Goal: Task Accomplishment & Management: Use online tool/utility

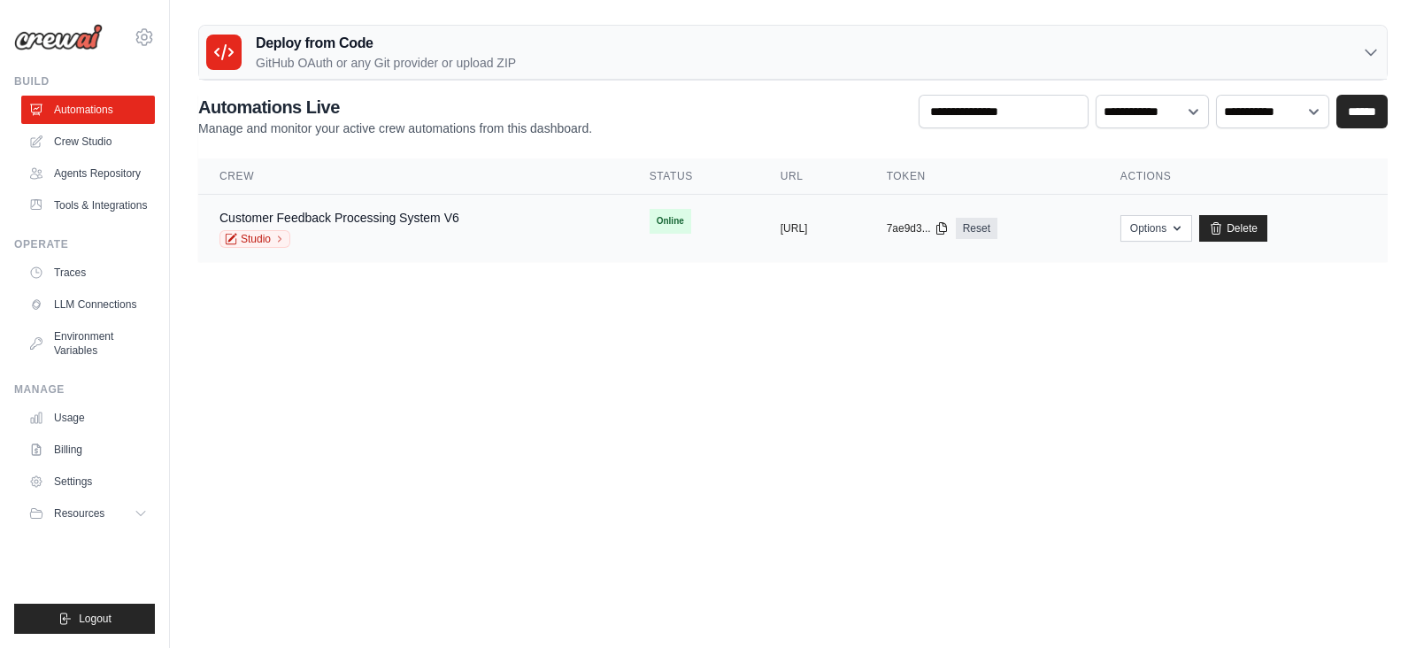
click at [342, 226] on div "Customer Feedback Processing System V6 Studio" at bounding box center [339, 228] width 240 height 39
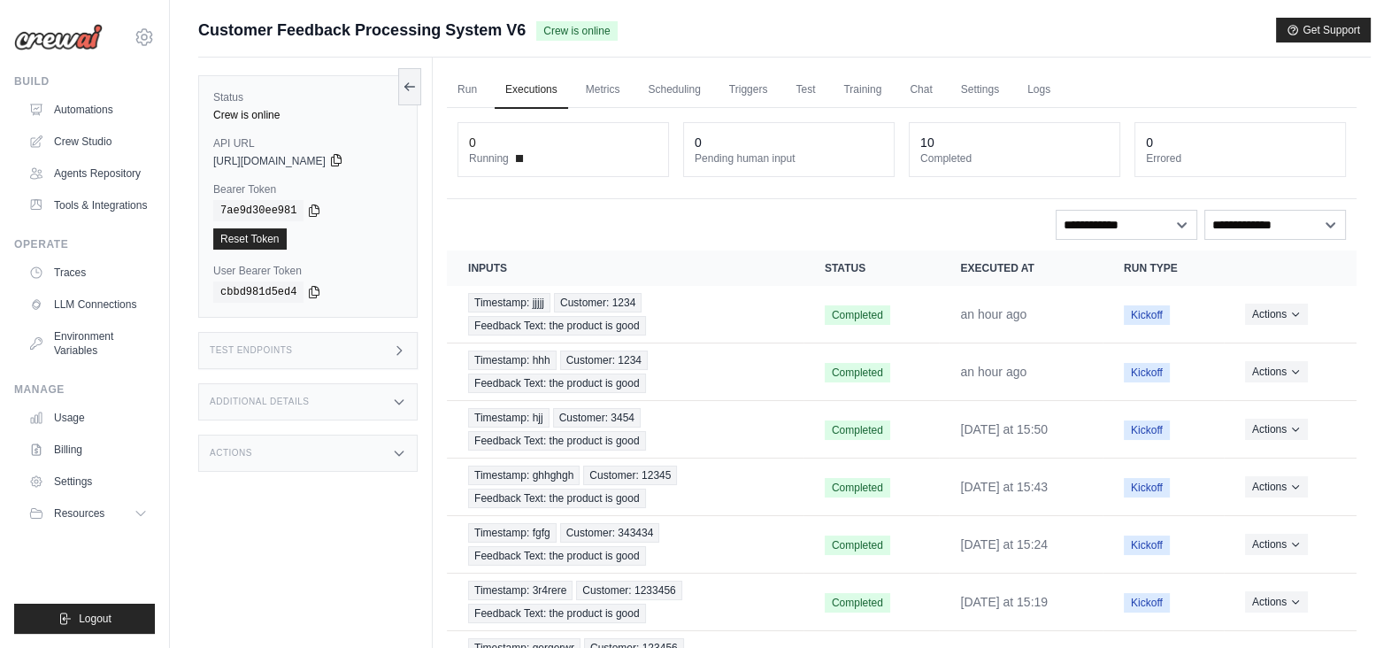
click at [343, 160] on icon at bounding box center [336, 160] width 14 height 14
click at [307, 208] on icon at bounding box center [314, 210] width 14 height 14
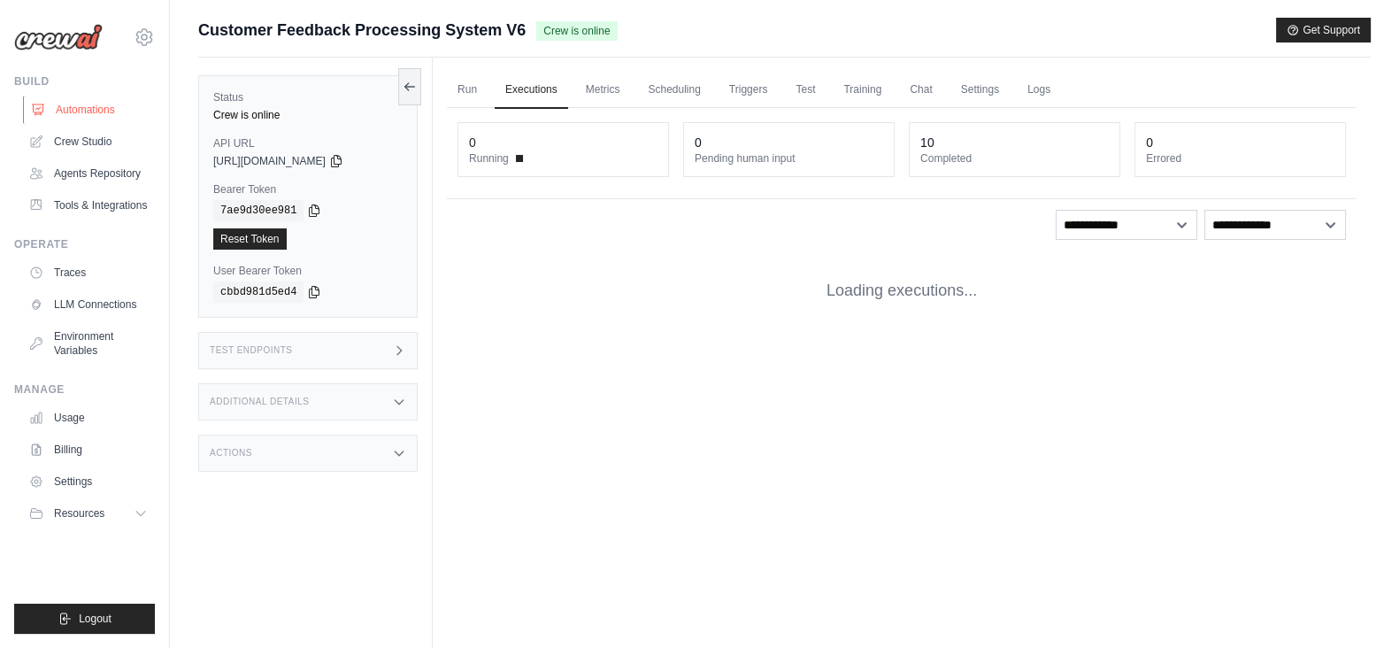
click at [63, 112] on link "Automations" at bounding box center [90, 110] width 134 height 28
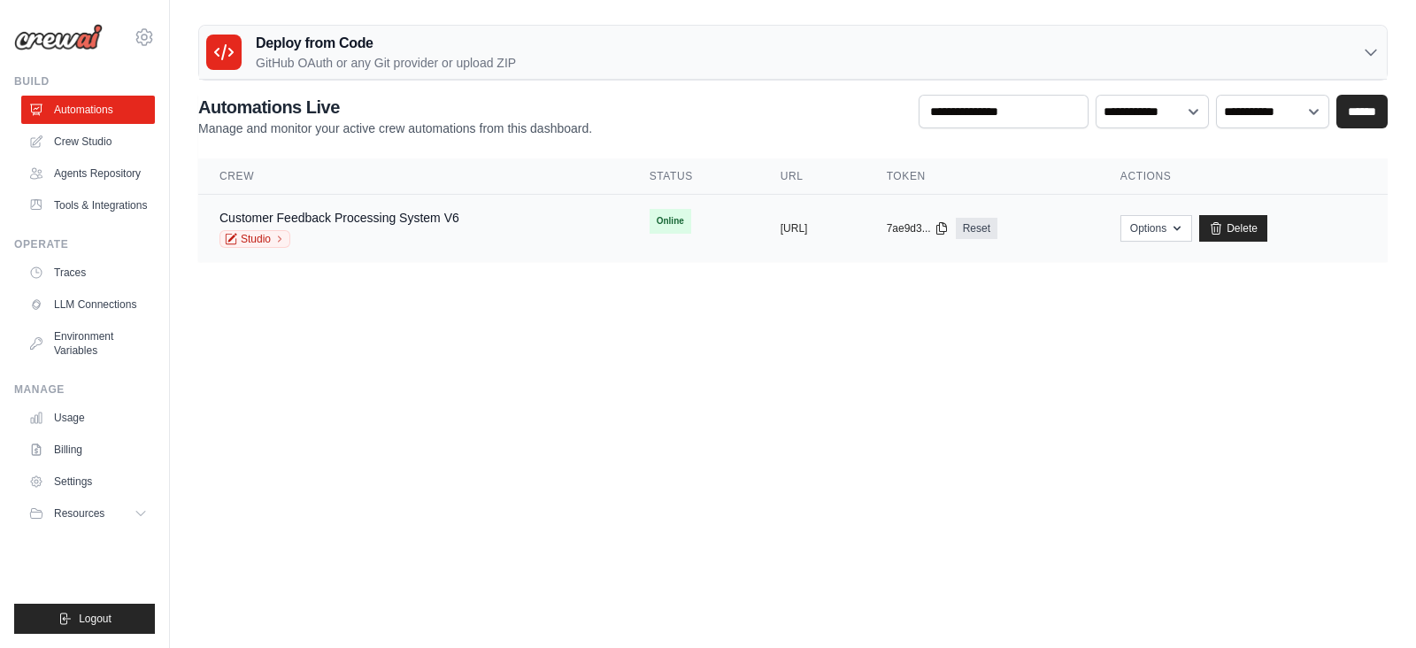
click at [516, 219] on div "Customer Feedback Processing System V6 Studio" at bounding box center [413, 228] width 388 height 39
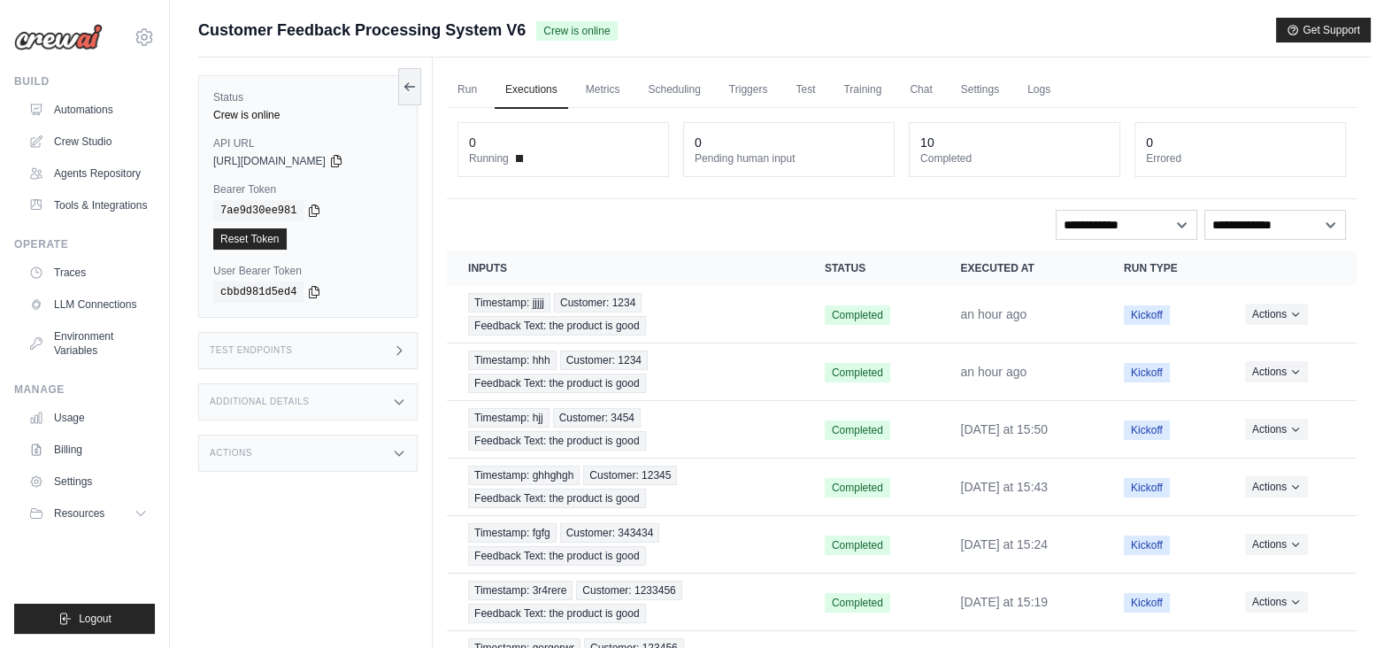
click at [376, 351] on div "Test Endpoints" at bounding box center [307, 350] width 219 height 37
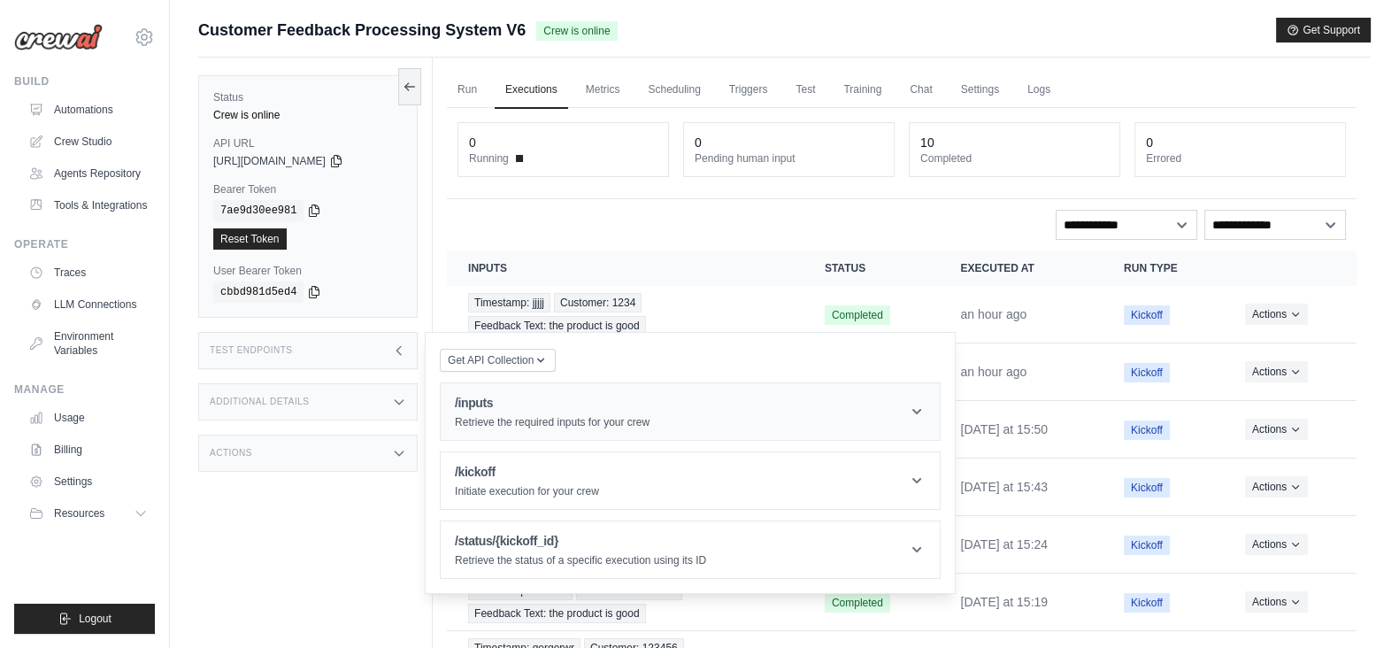
click at [624, 409] on h1 "/inputs" at bounding box center [552, 403] width 195 height 18
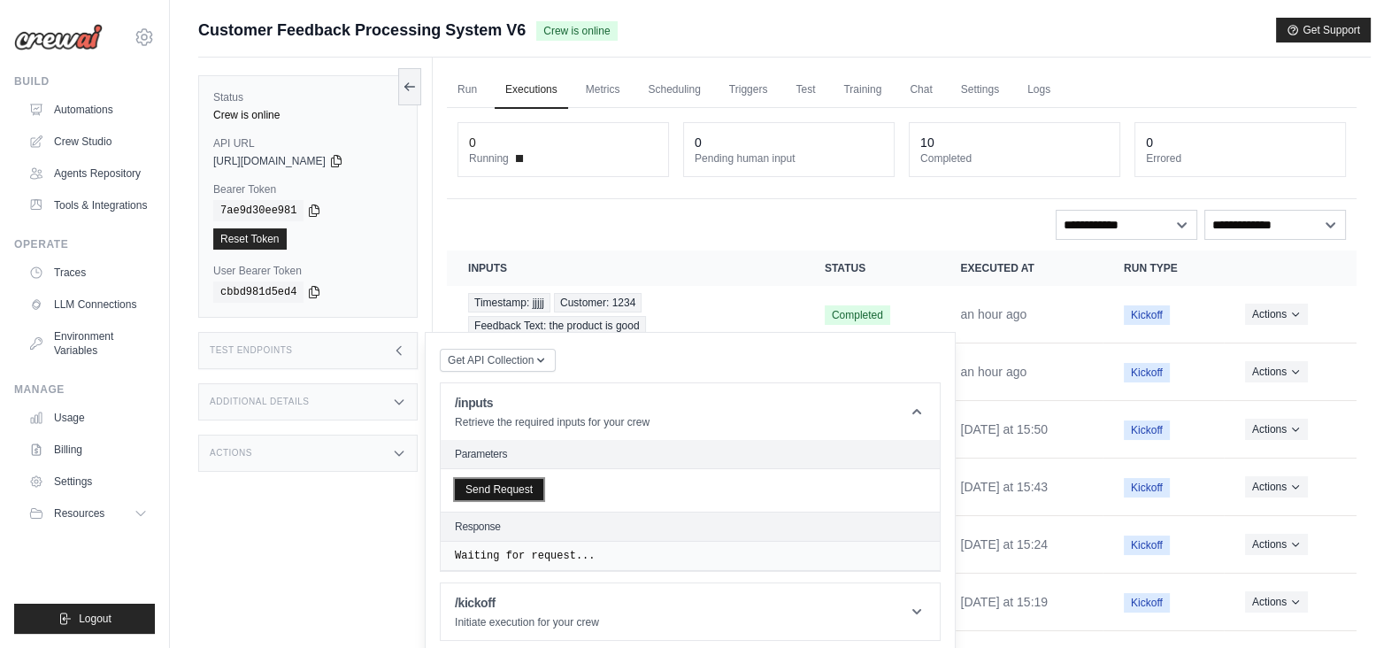
click at [501, 487] on button "Send Request" at bounding box center [499, 489] width 88 height 21
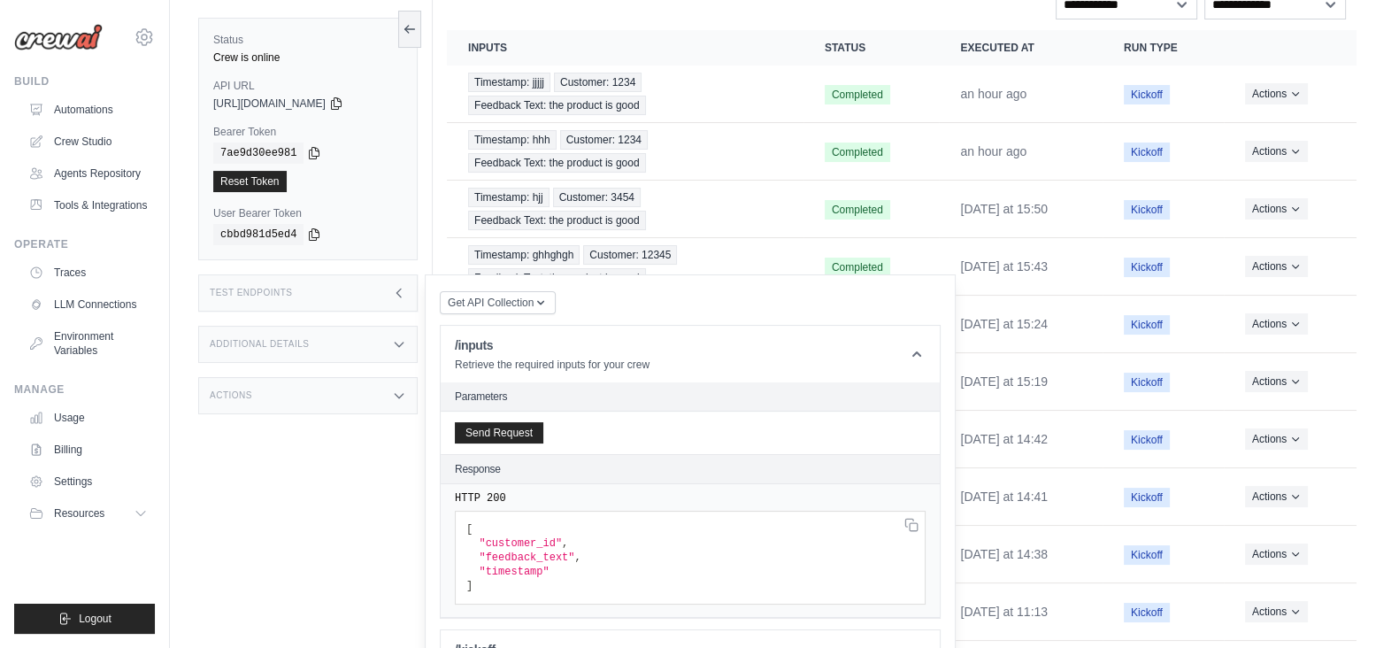
scroll to position [288, 0]
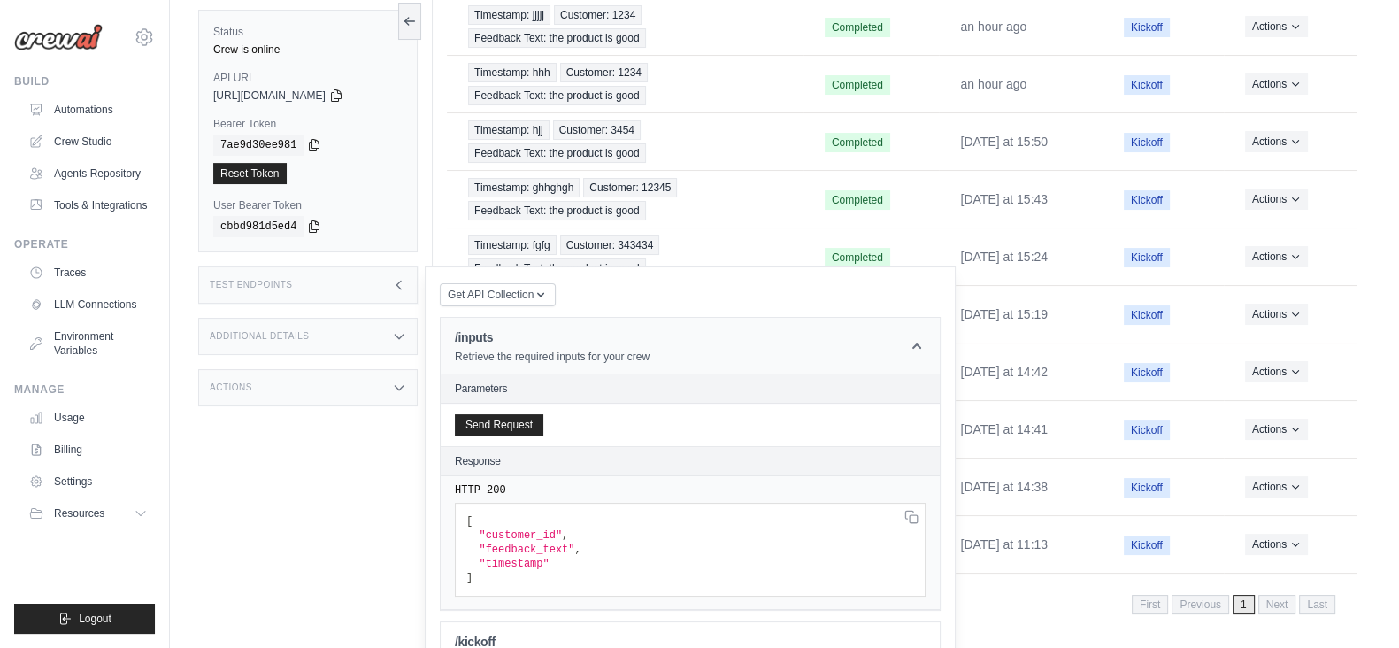
click at [914, 341] on icon at bounding box center [917, 346] width 18 height 18
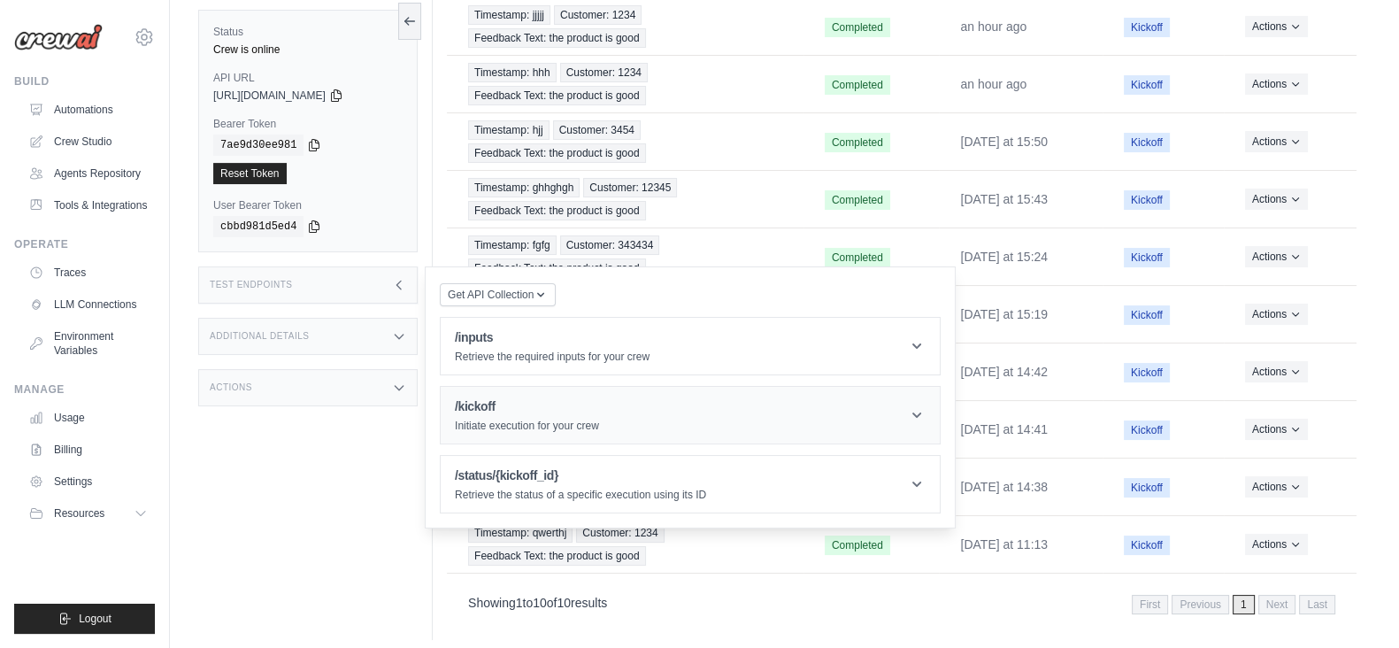
click at [496, 400] on h1 "/kickoff" at bounding box center [527, 406] width 144 height 18
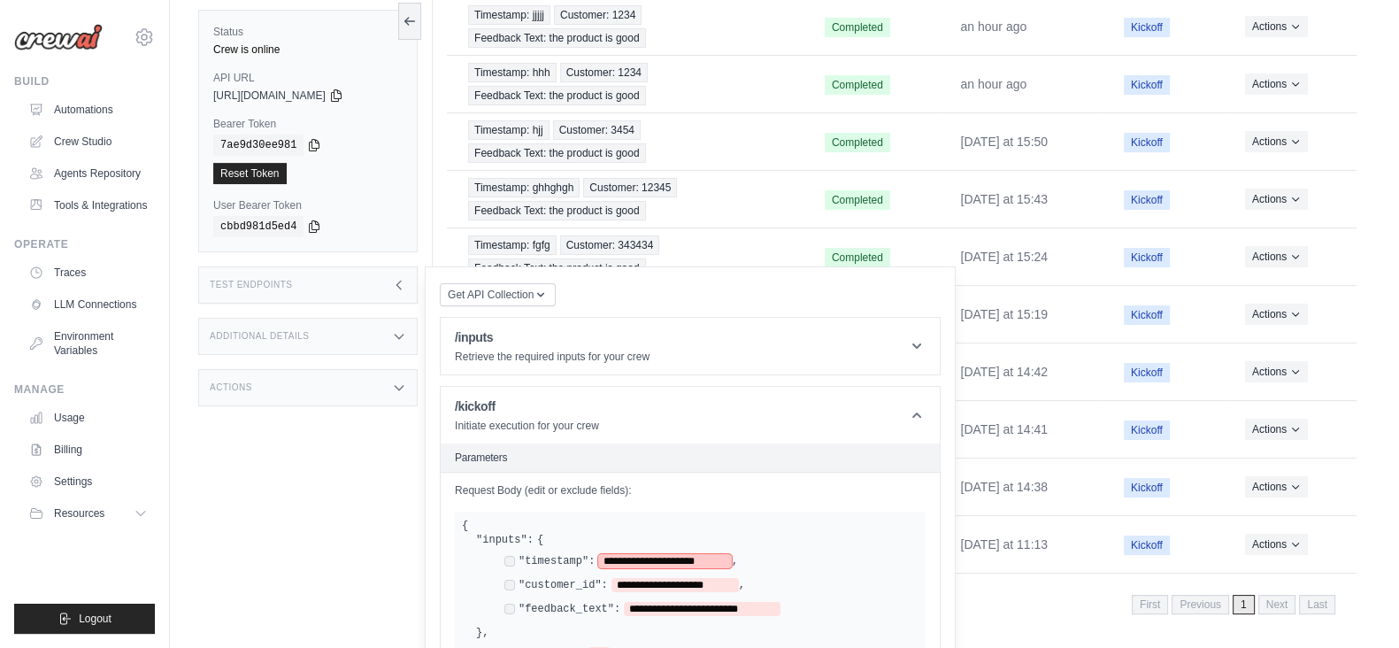
click at [708, 554] on span "**********" at bounding box center [665, 561] width 134 height 14
click at [717, 578] on span "**********" at bounding box center [674, 585] width 127 height 14
click at [763, 601] on span "**********" at bounding box center [702, 608] width 157 height 14
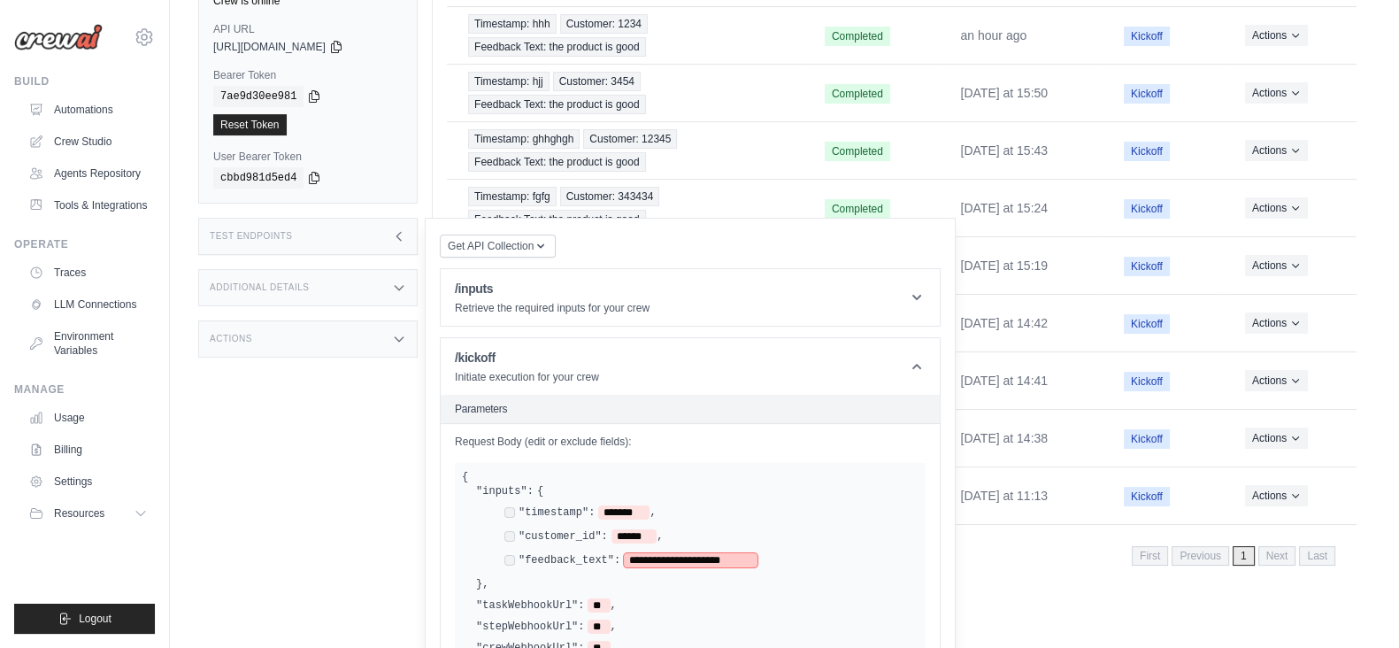
scroll to position [371, 0]
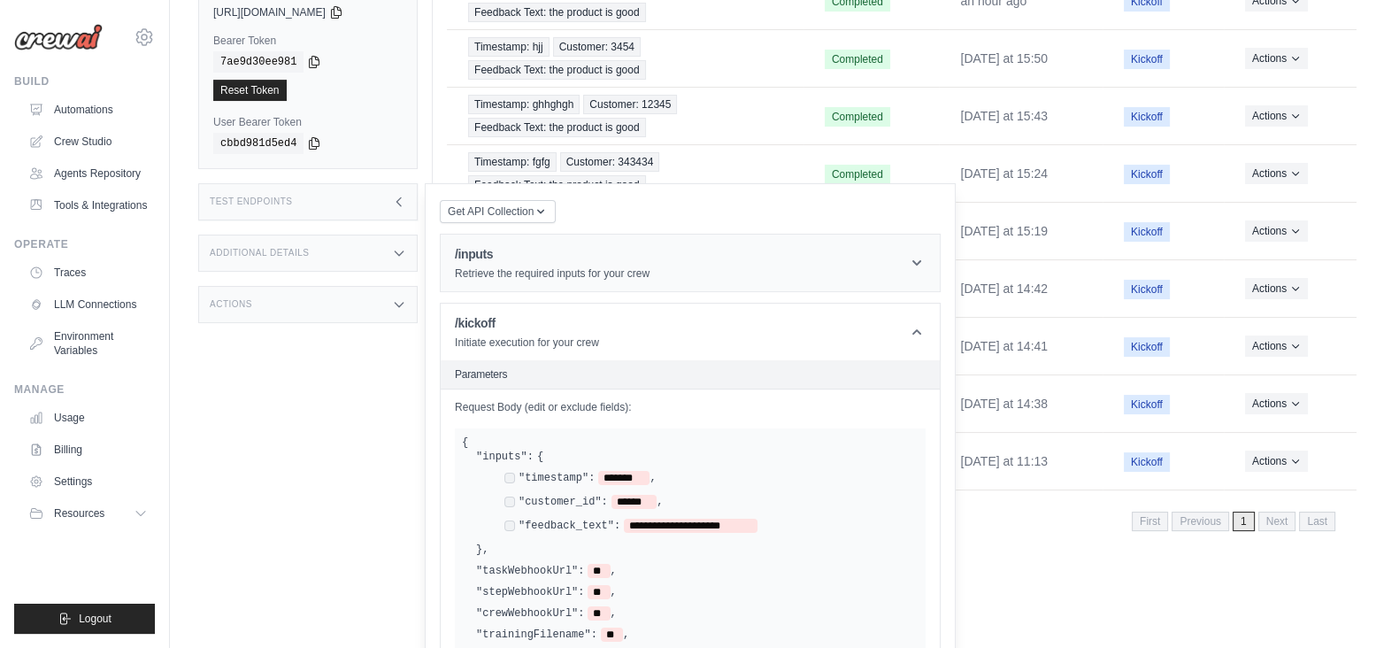
click at [920, 262] on header "/inputs Retrieve the required inputs for your crew" at bounding box center [690, 262] width 499 height 57
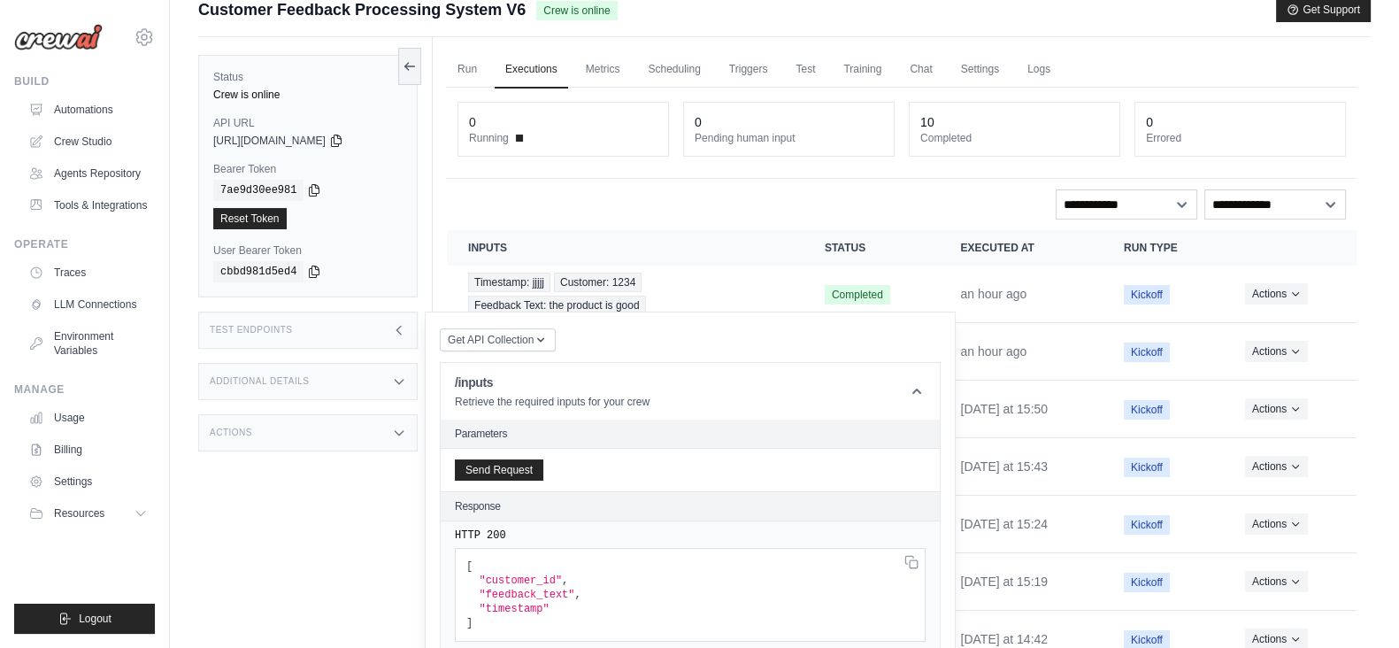
scroll to position [0, 0]
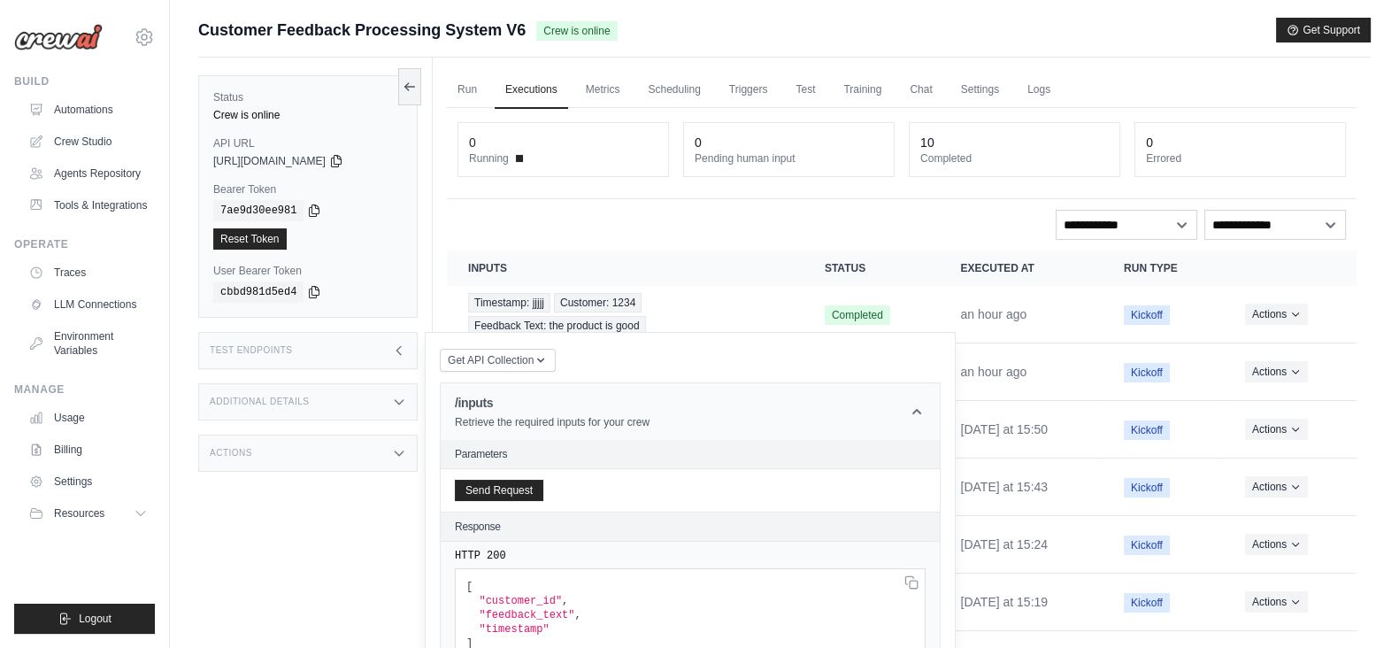
click at [916, 411] on icon at bounding box center [917, 412] width 18 height 18
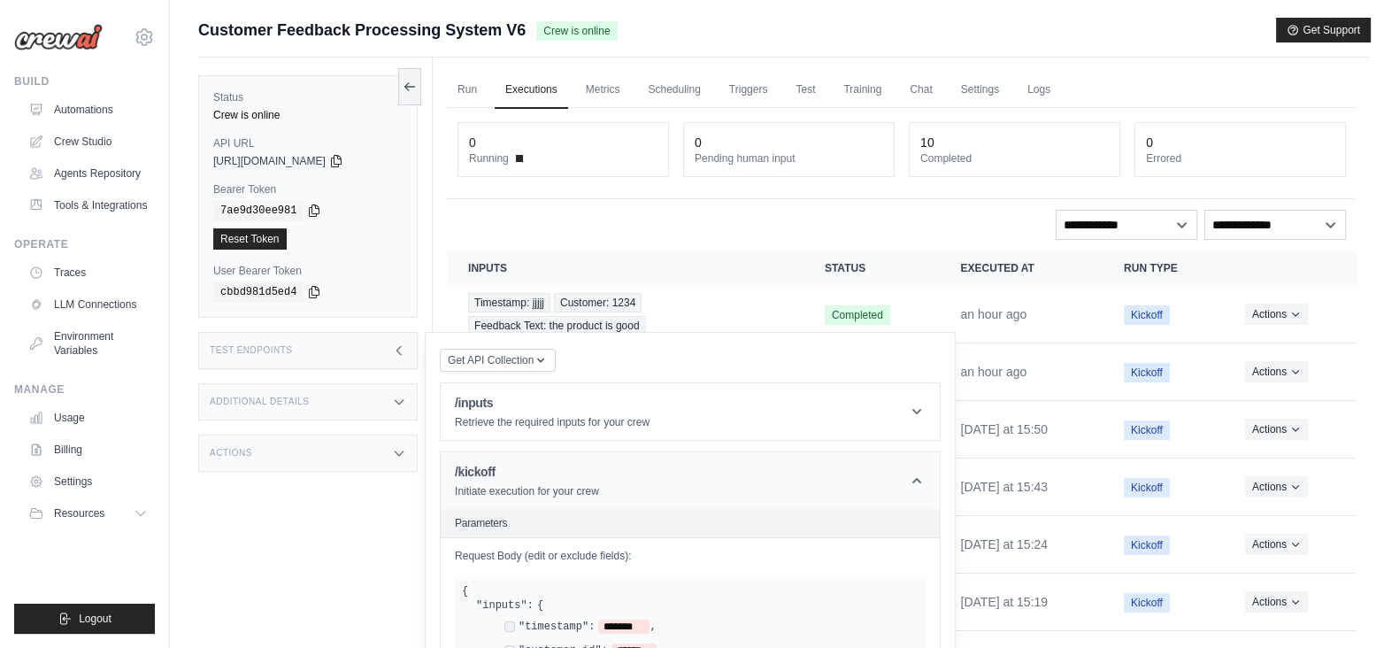
click at [914, 484] on icon at bounding box center [917, 481] width 18 height 18
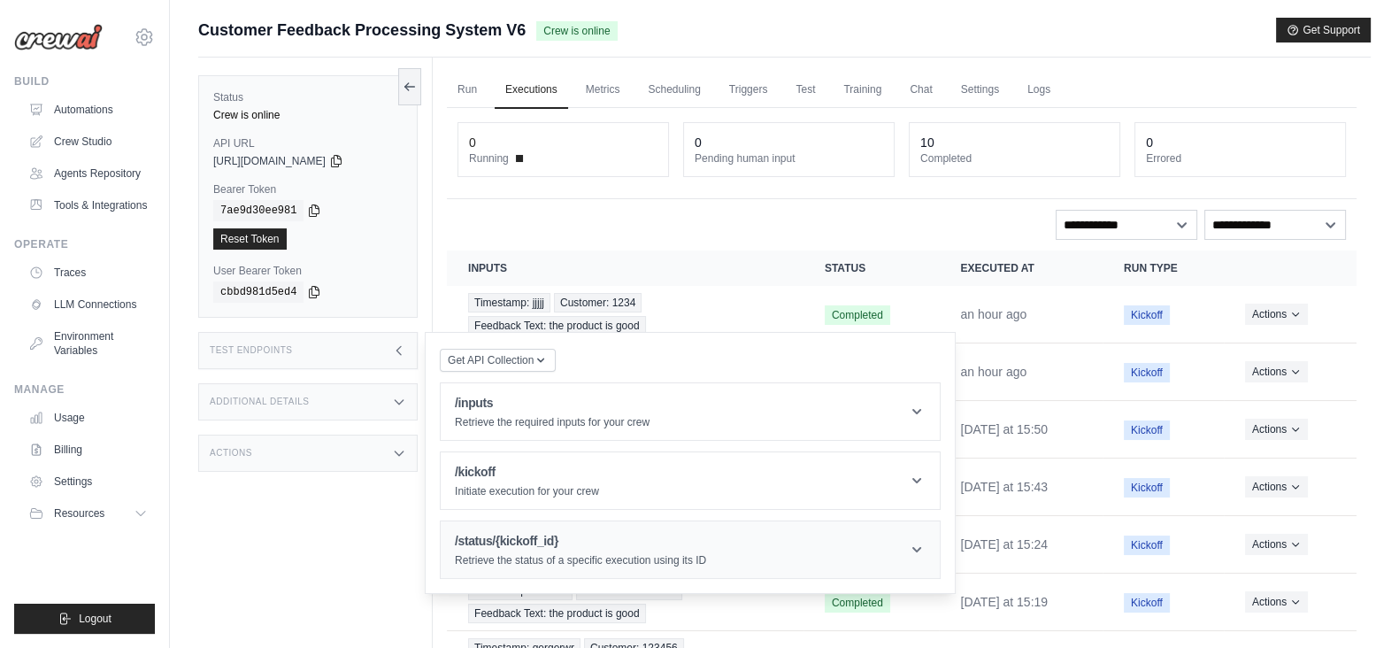
click at [641, 561] on p "Retrieve the status of a specific execution using its ID" at bounding box center [580, 560] width 251 height 14
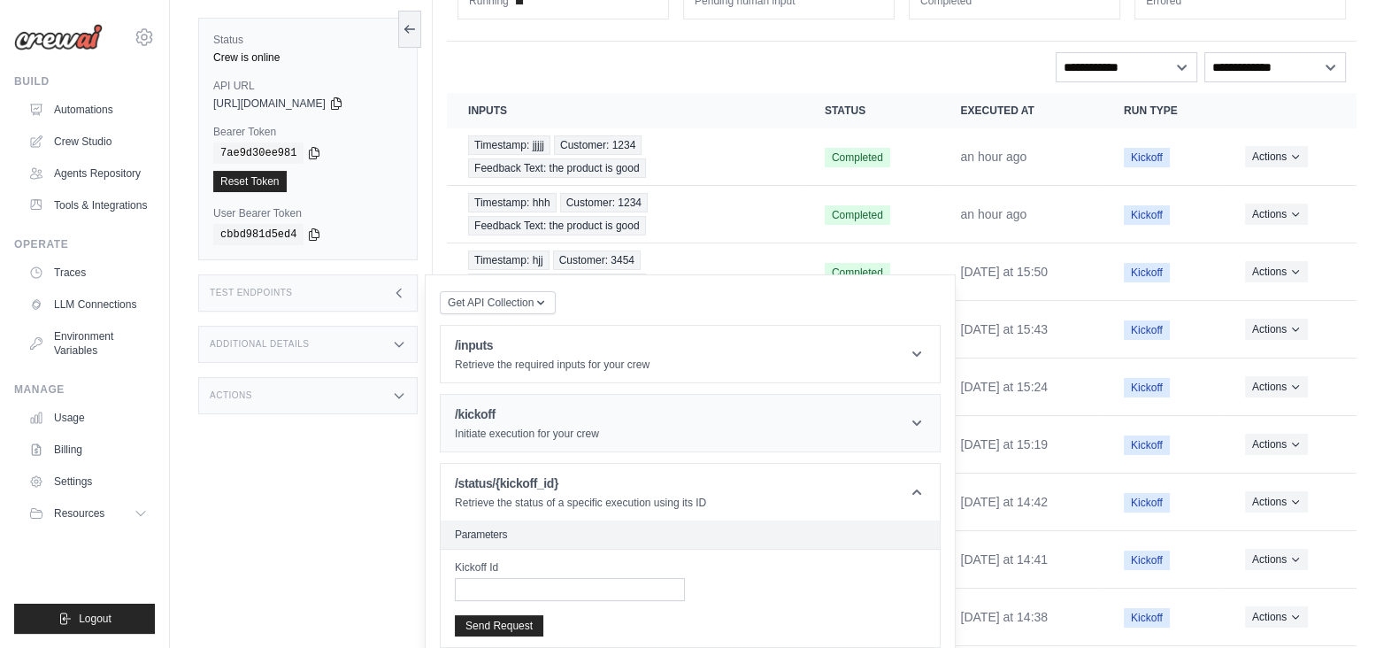
scroll to position [288, 0]
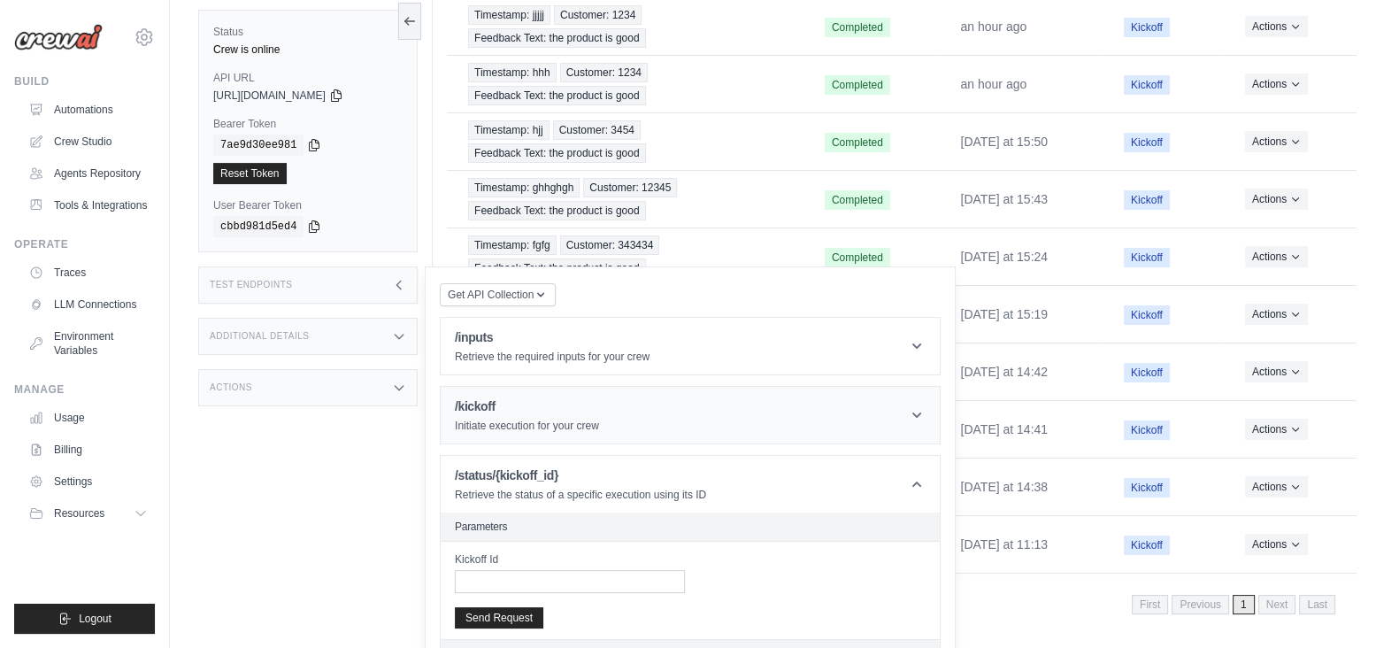
click at [603, 404] on header "/kickoff Initiate execution for your crew" at bounding box center [690, 415] width 499 height 57
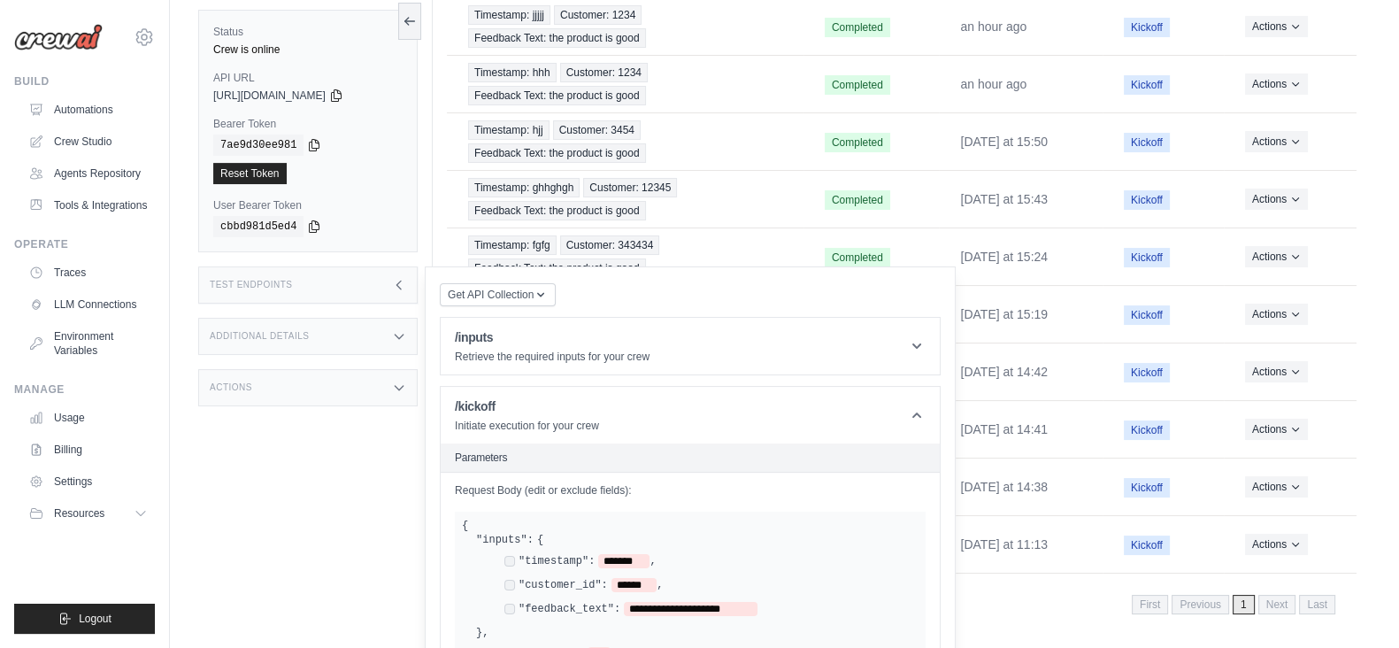
scroll to position [557, 0]
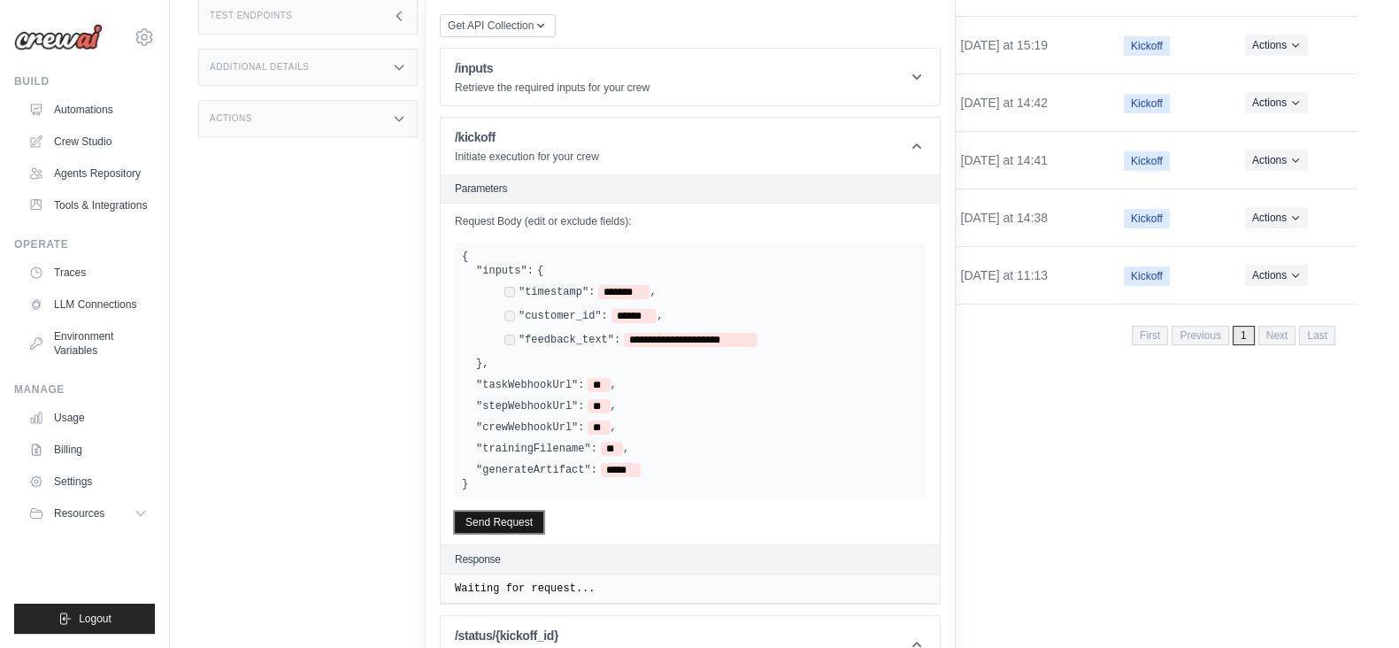
click at [534, 511] on button "Send Request" at bounding box center [499, 521] width 88 height 21
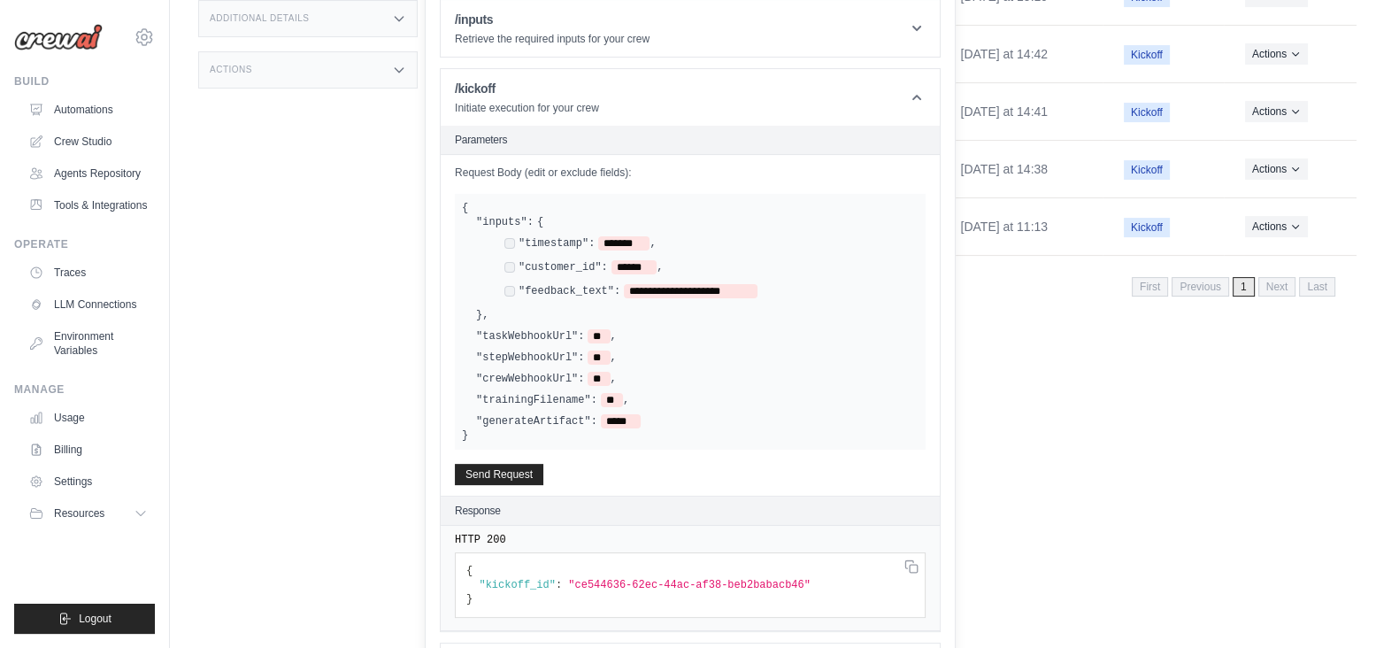
scroll to position [632, 0]
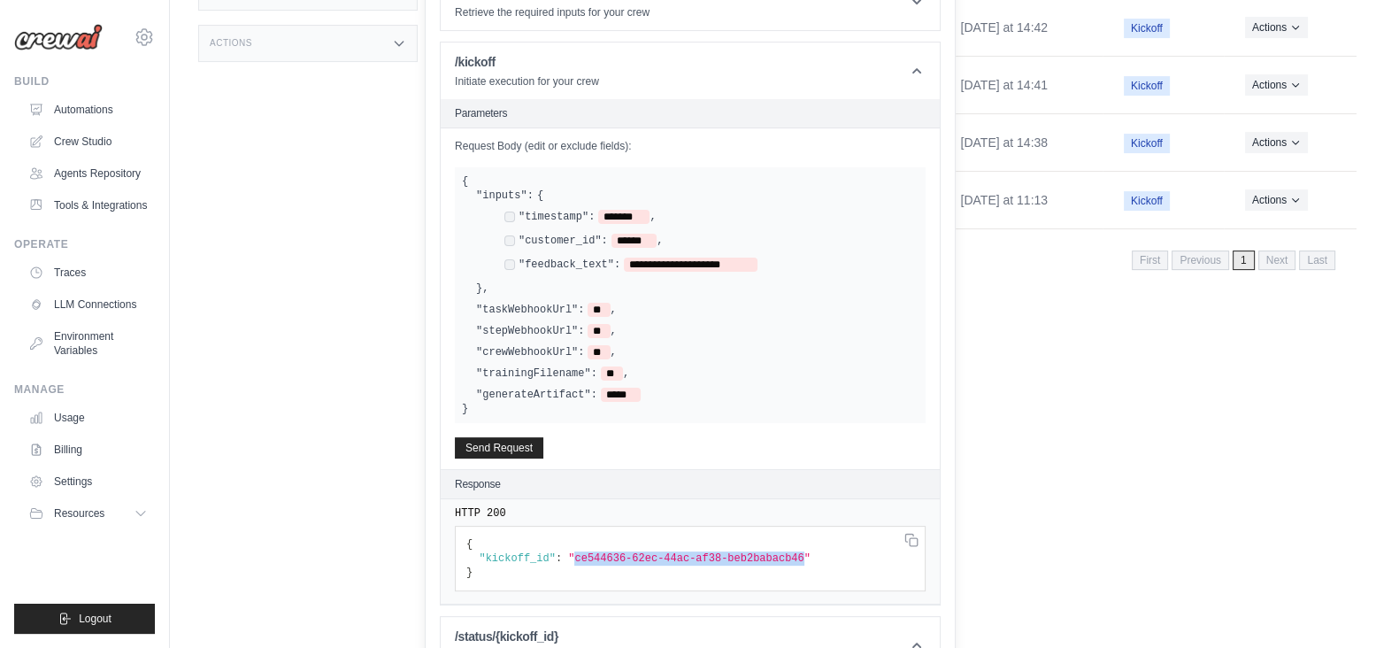
drag, startPoint x: 773, startPoint y: 546, endPoint x: 565, endPoint y: 548, distance: 207.9
click at [568, 551] on span ""ce544636-62ec-44ac-af38-beb2babacb46"" at bounding box center [689, 557] width 242 height 12
copy span "ce544636-62ec-44ac-af38-beb2babacb46"
click at [690, 551] on span ""ce544636-62ec-44ac-af38-beb2babacb46"" at bounding box center [689, 557] width 242 height 12
click at [554, 626] on h1 "/status/{kickoff_id}" at bounding box center [580, 635] width 251 height 18
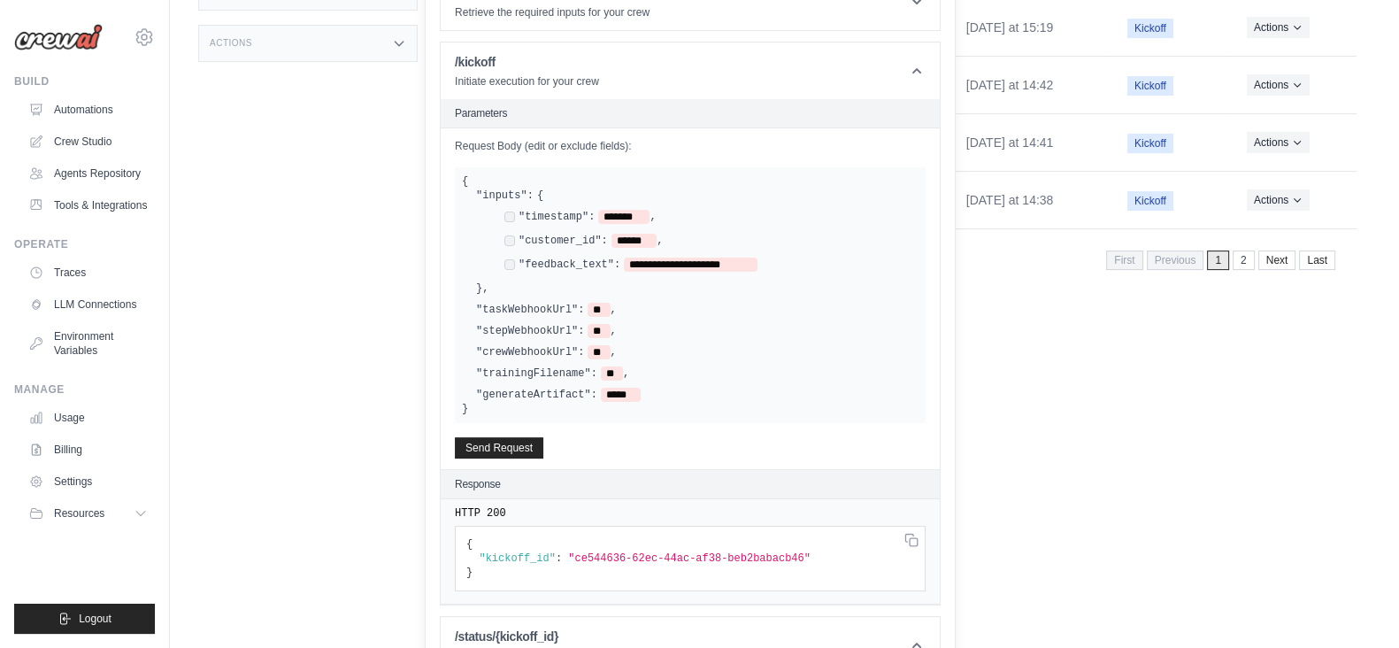
scroll to position [447, 0]
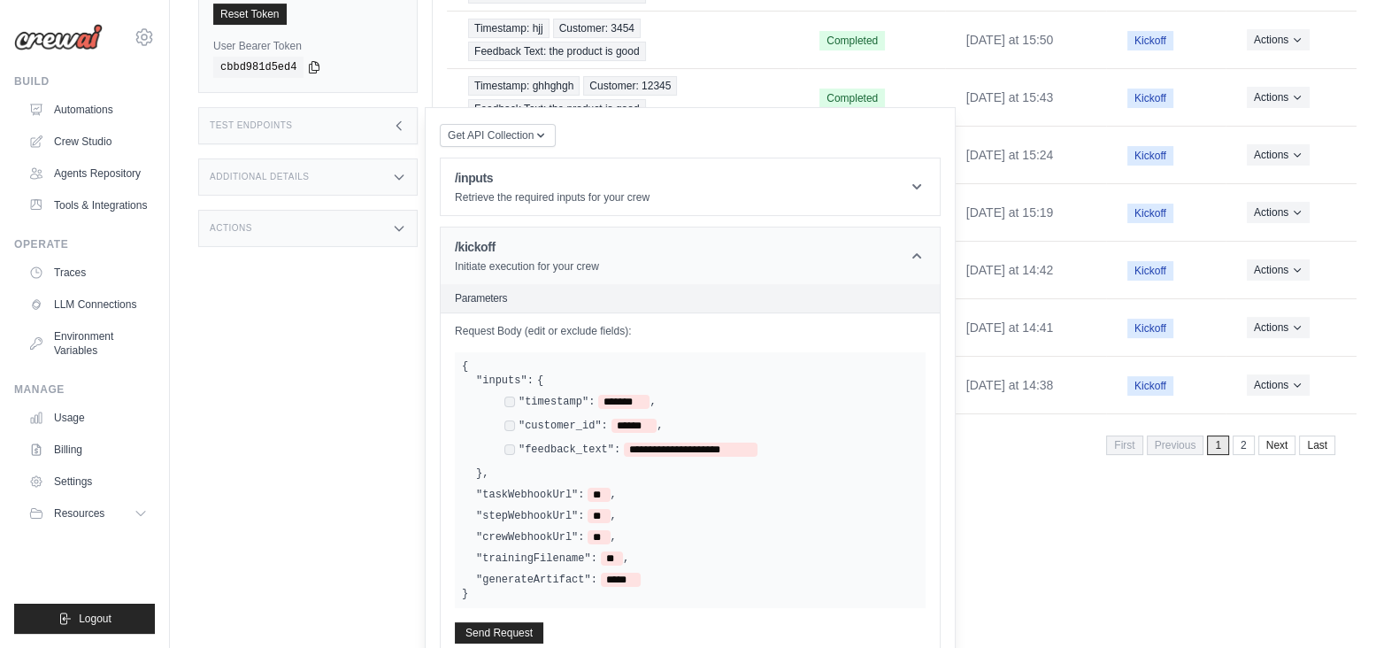
click at [930, 240] on header "/kickoff Initiate execution for your crew" at bounding box center [690, 255] width 499 height 57
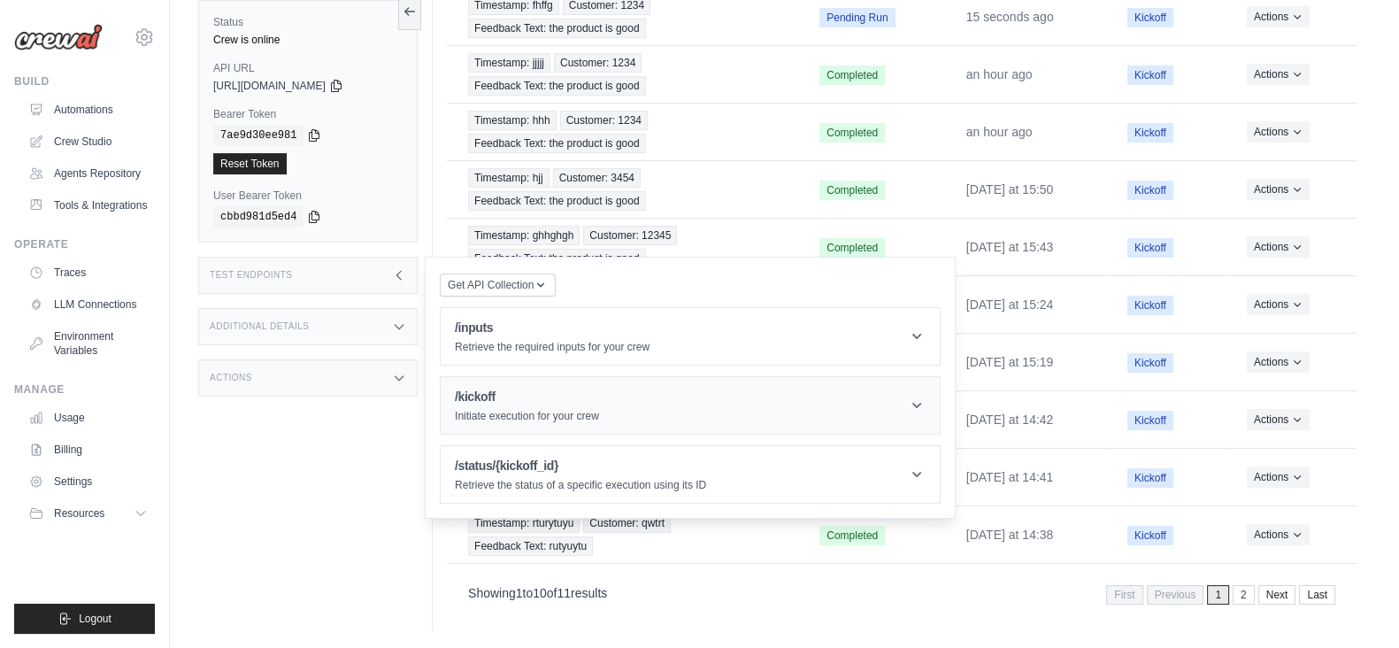
scroll to position [288, 0]
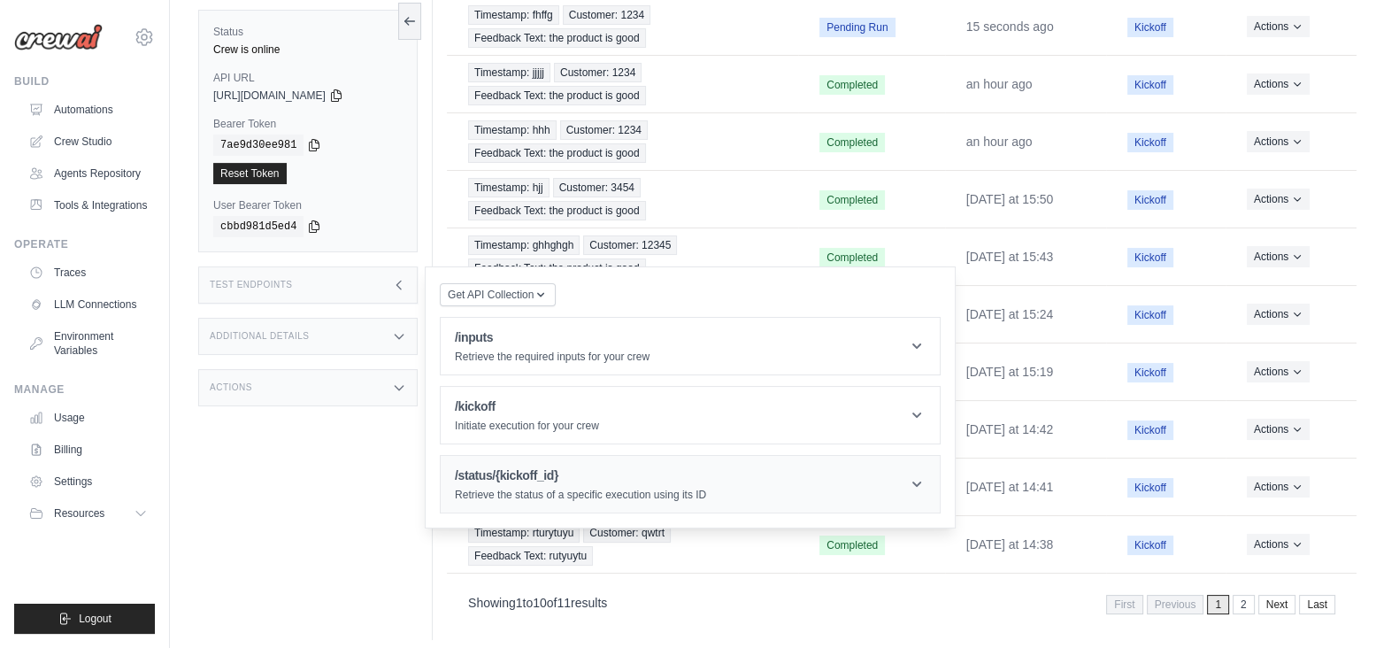
click at [546, 488] on p "Retrieve the status of a specific execution using its ID" at bounding box center [580, 495] width 251 height 14
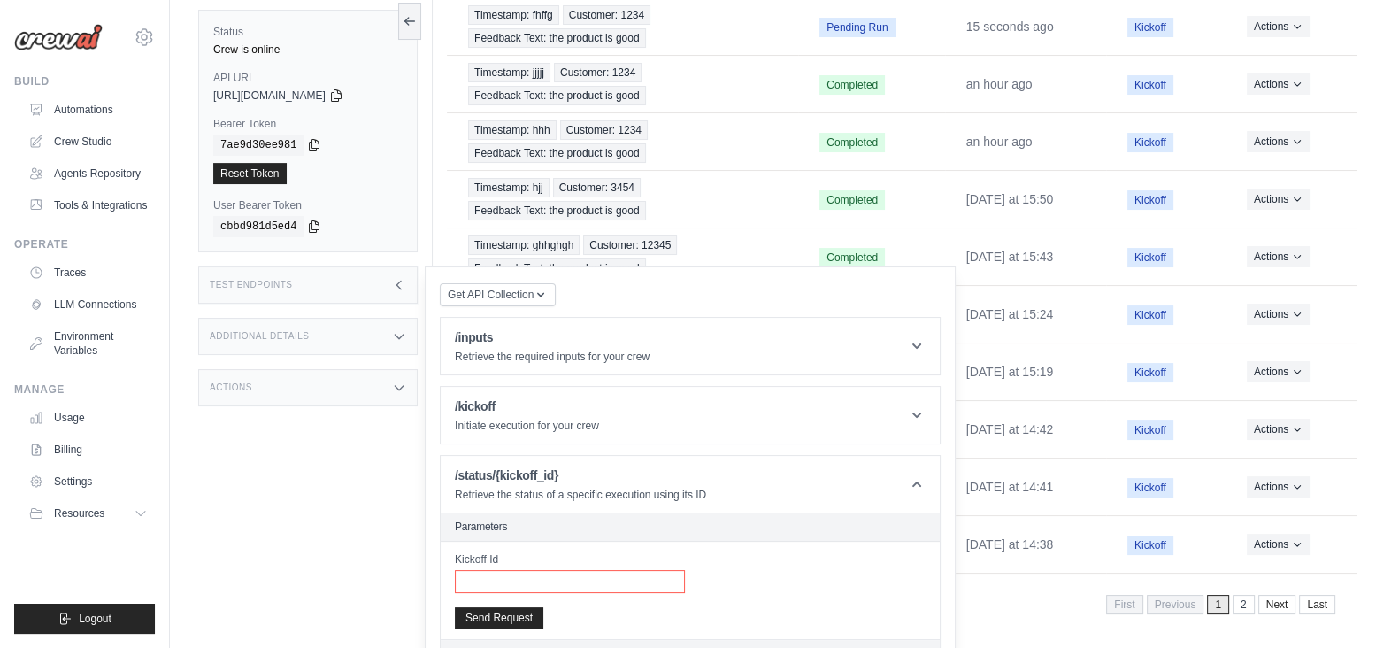
click at [519, 570] on input "Kickoff Id" at bounding box center [570, 581] width 230 height 23
paste input "**********"
type input "**********"
click at [503, 608] on button "Send Request" at bounding box center [499, 616] width 88 height 21
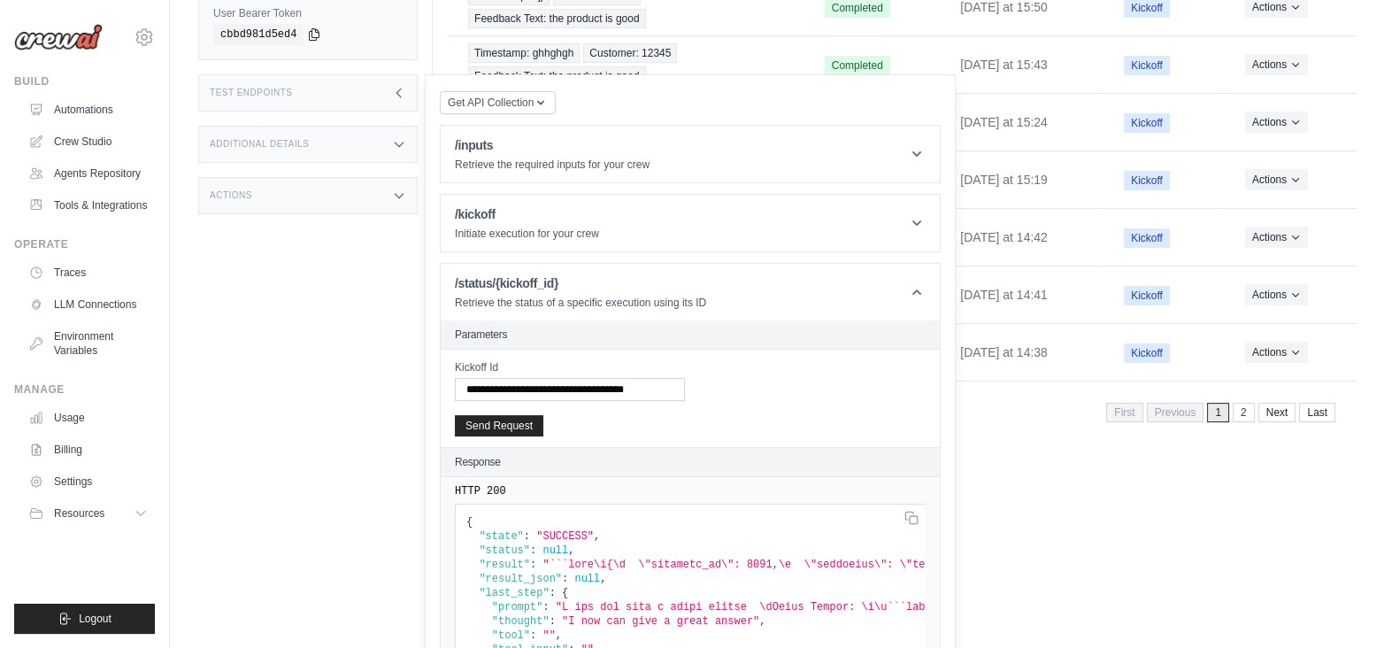
scroll to position [81, 0]
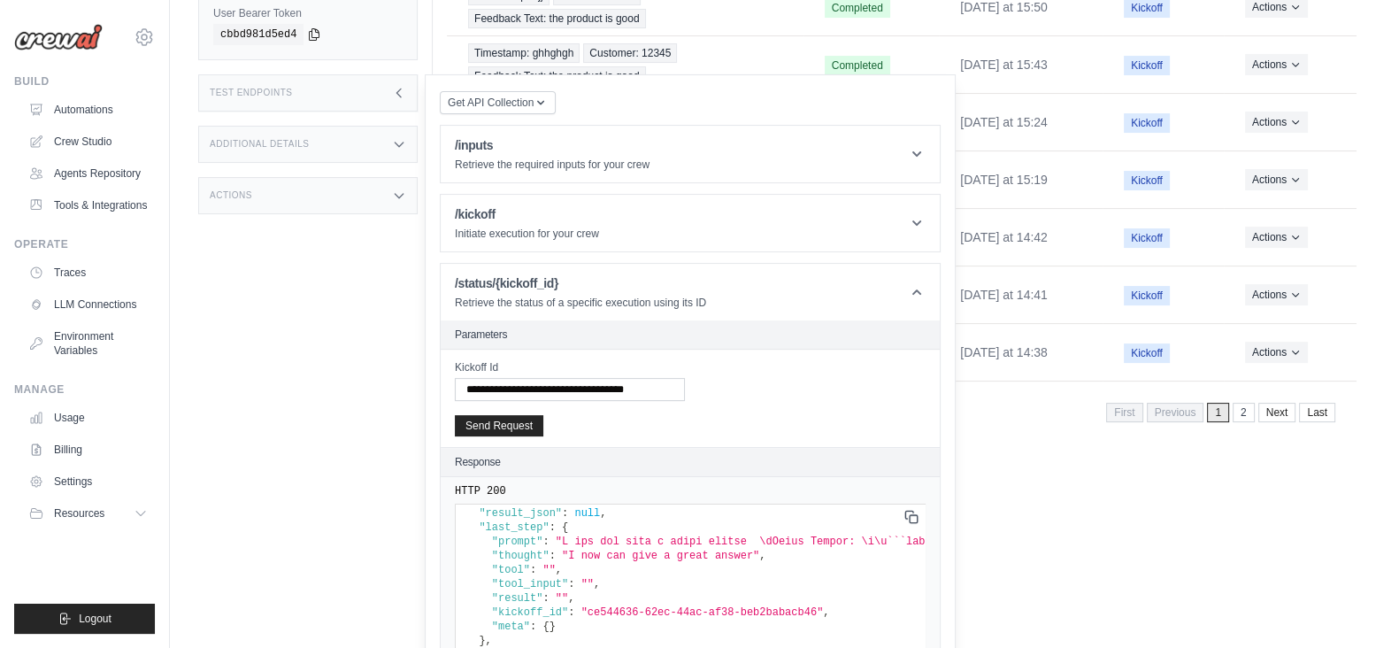
click at [910, 515] on rect at bounding box center [914, 519] width 8 height 8
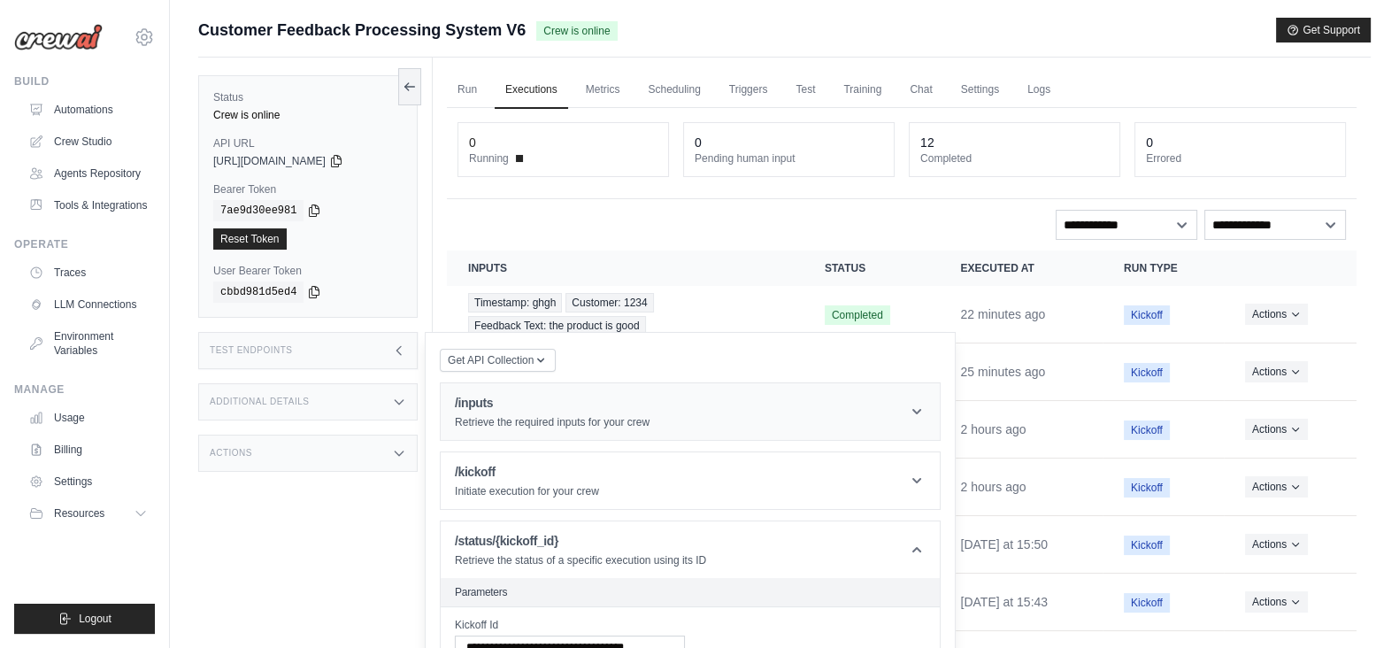
click at [907, 415] on header "/inputs Retrieve the required inputs for your crew" at bounding box center [690, 411] width 499 height 57
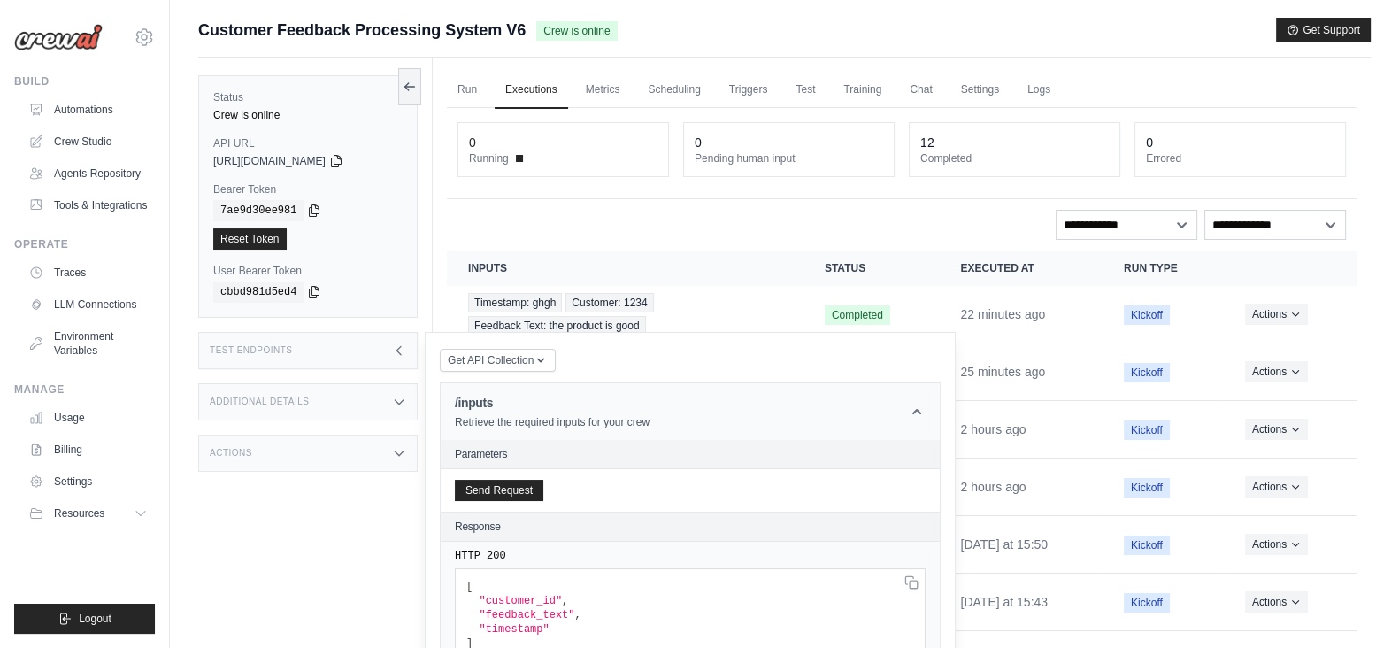
click at [907, 415] on header "/inputs Retrieve the required inputs for your crew" at bounding box center [690, 411] width 499 height 57
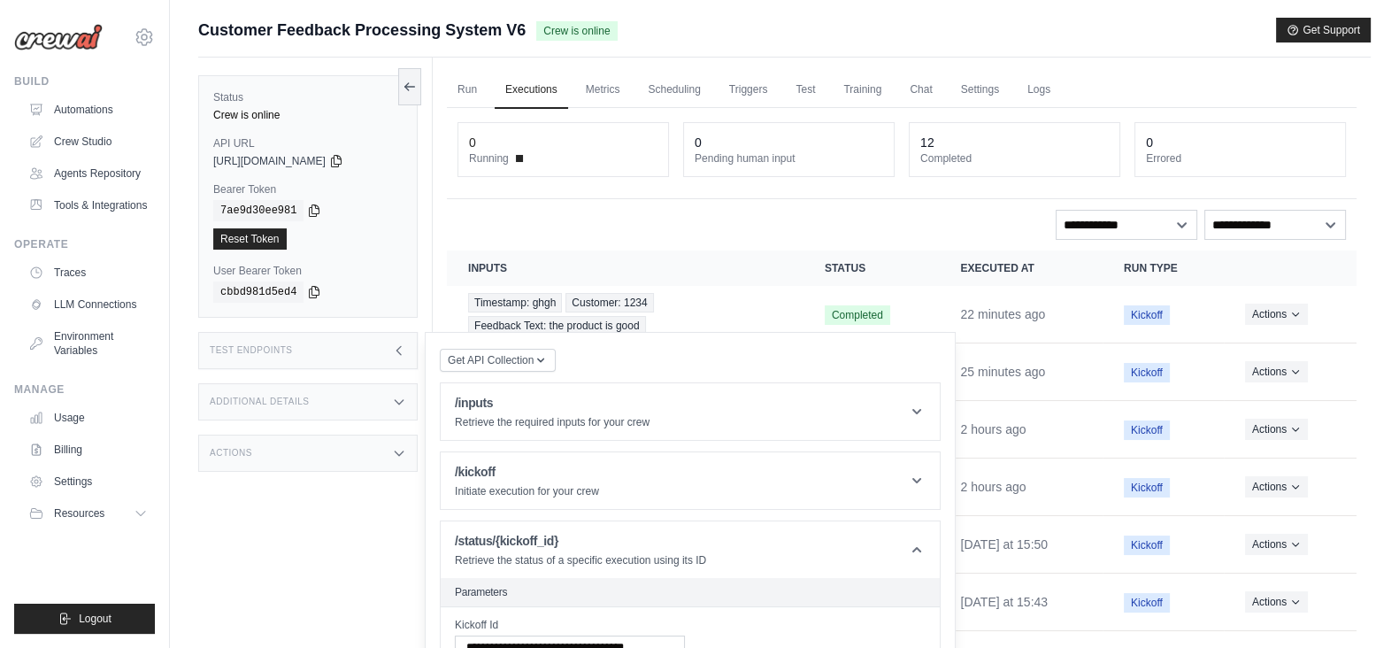
click at [396, 347] on icon at bounding box center [399, 350] width 14 height 14
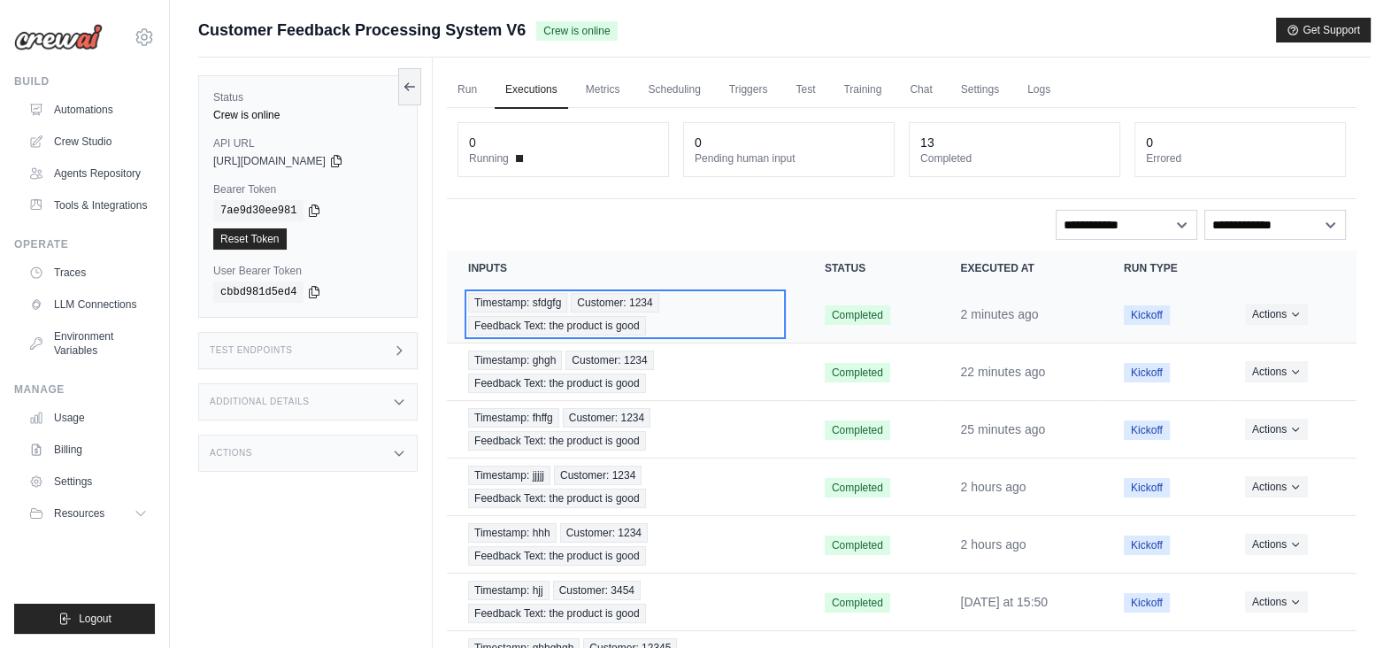
click at [656, 316] on div "Timestamp: sfdgfg Customer: 1234 Feedback Text: the product is good" at bounding box center [625, 314] width 314 height 42
